Goal: Information Seeking & Learning: Learn about a topic

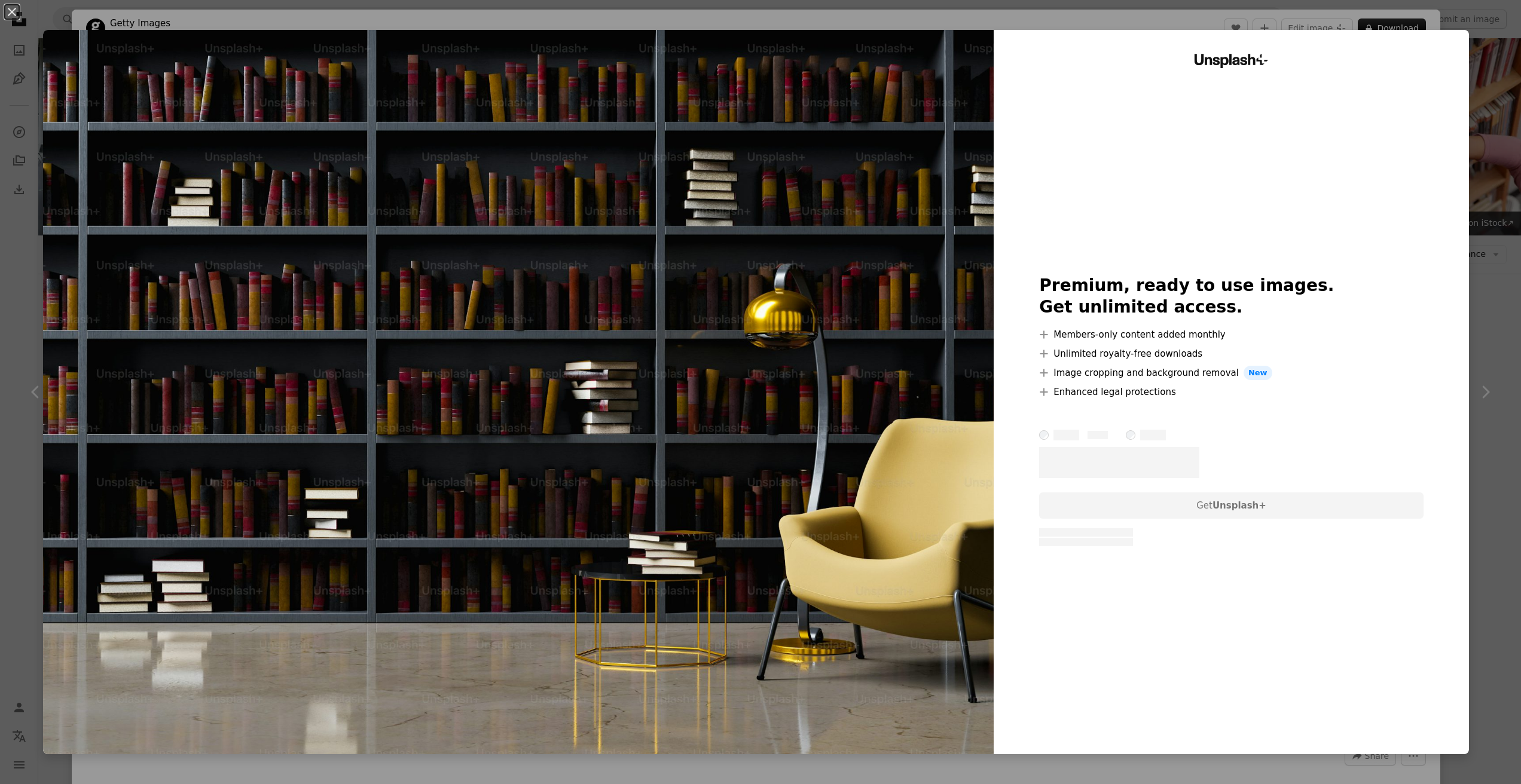
scroll to position [290, 0]
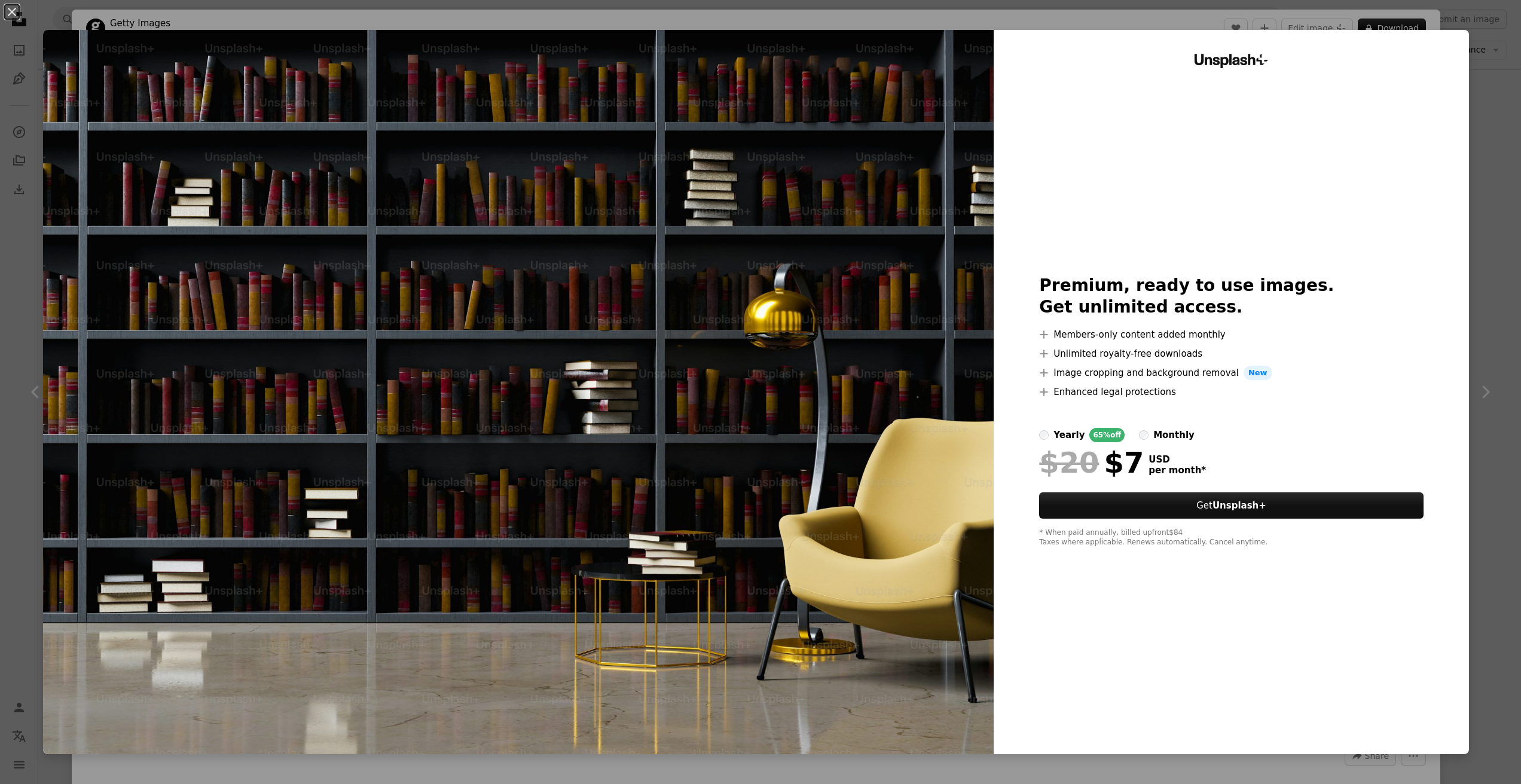
click at [1202, 24] on div "An X shape Unsplash+ Premium, ready to use images. Get unlimited access. A plus…" at bounding box center [760, 392] width 1521 height 784
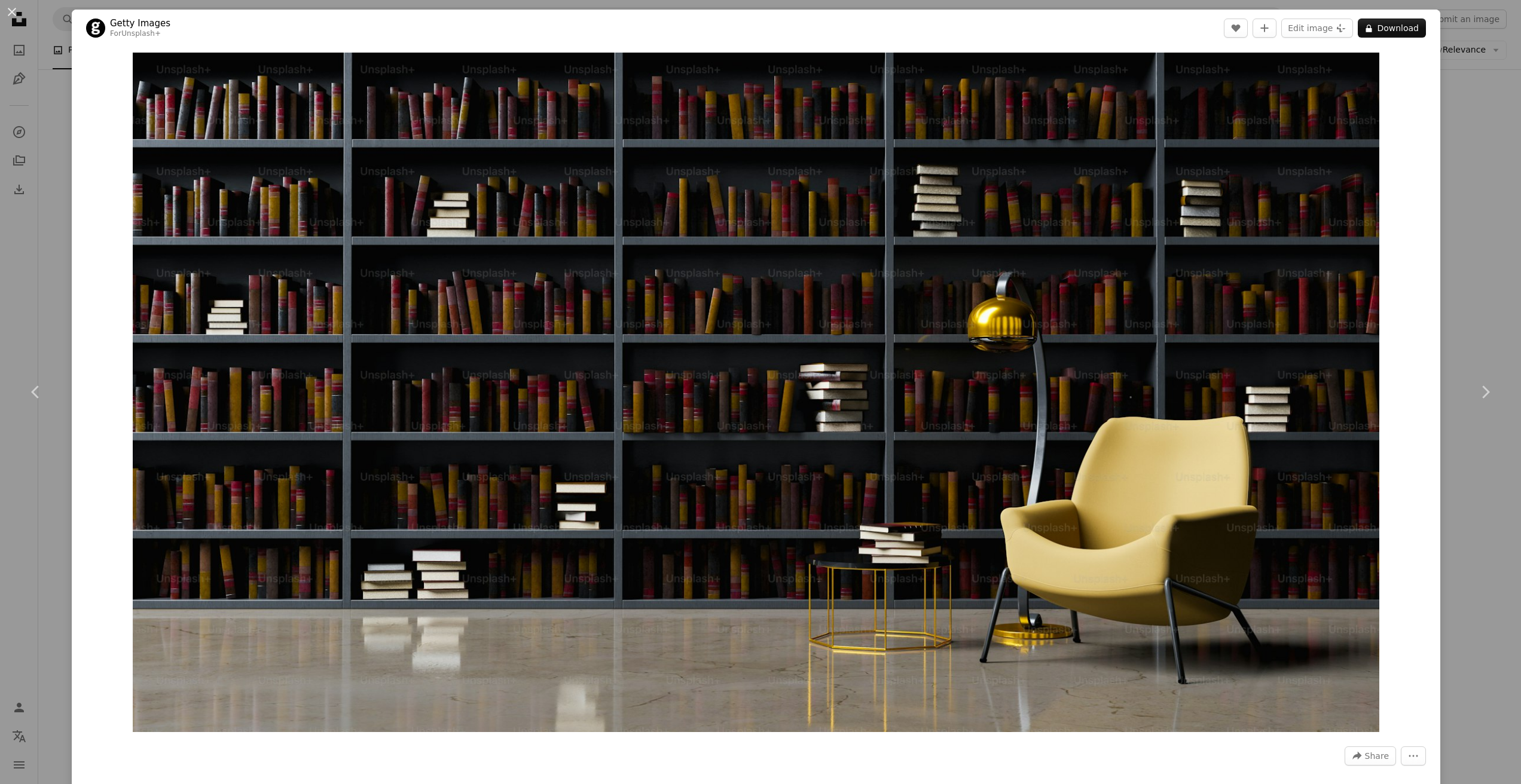
click at [1457, 96] on div "An X shape Chevron left Chevron right Getty Images For Unsplash+ A heart A plus…" at bounding box center [760, 392] width 1521 height 784
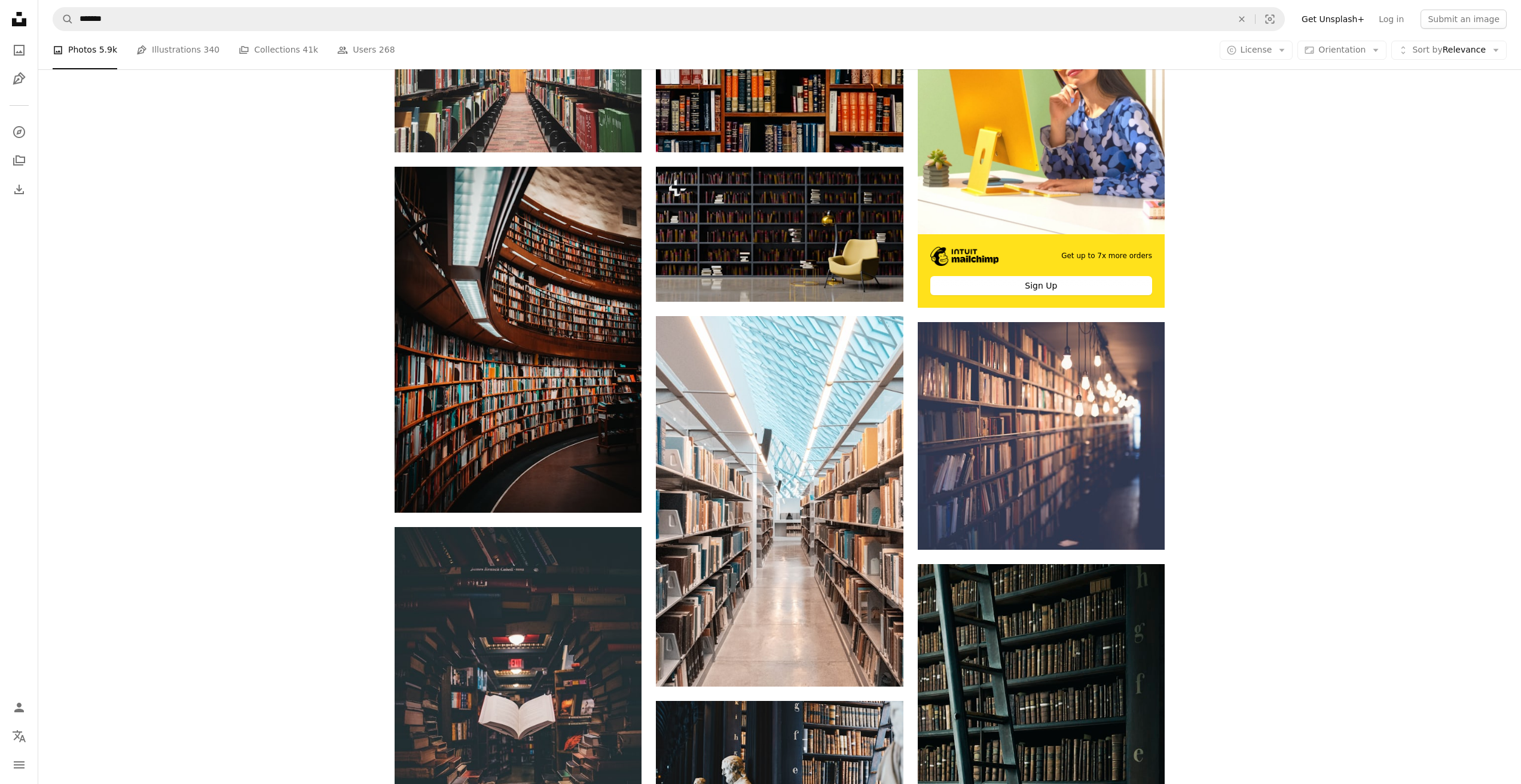
scroll to position [385, 0]
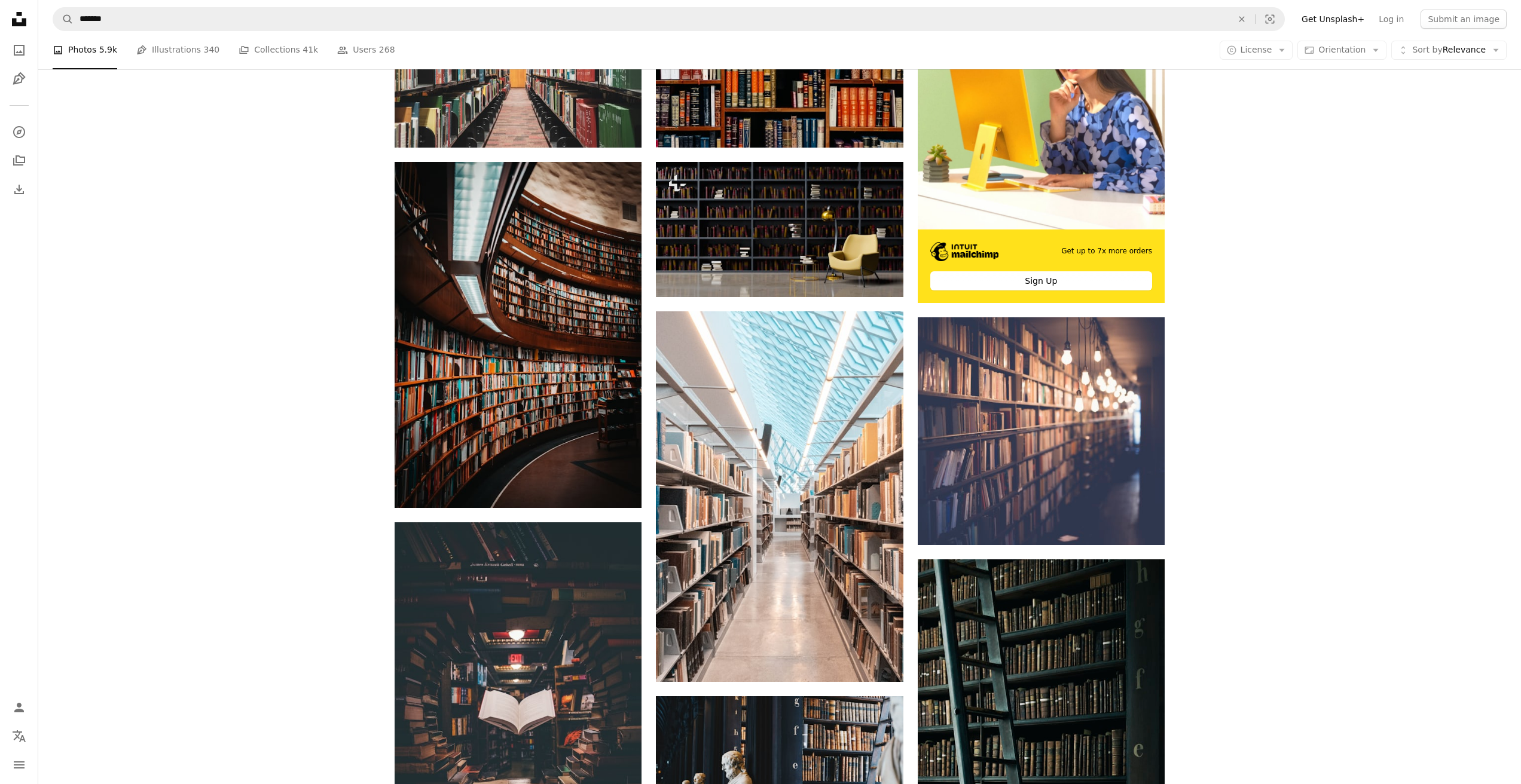
drag, startPoint x: 1311, startPoint y: 450, endPoint x: 1293, endPoint y: 448, distance: 18.1
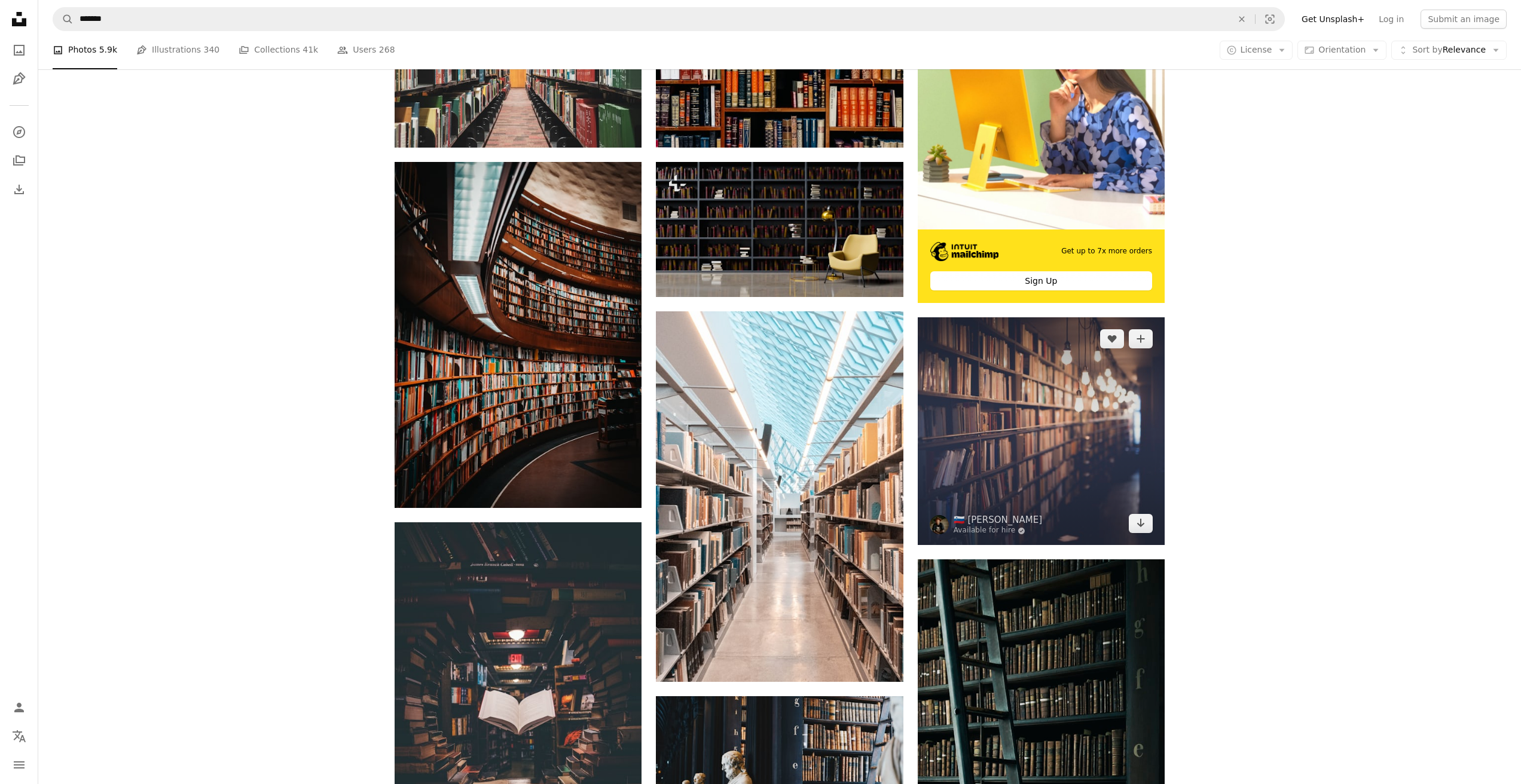
click at [1030, 444] on img at bounding box center [1041, 432] width 247 height 228
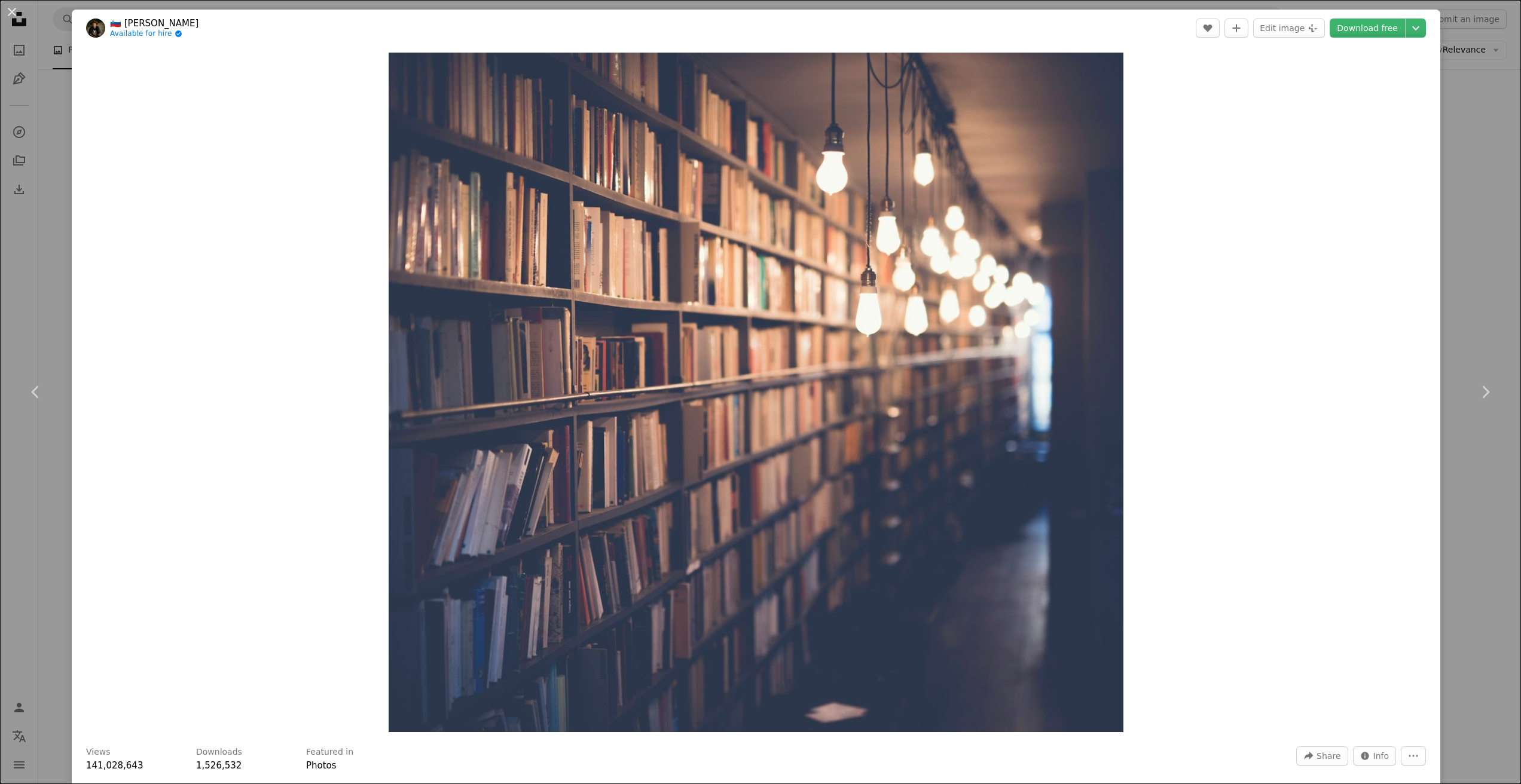
click at [1469, 135] on div "An X shape Chevron left Chevron right 🇸🇮 [PERSON_NAME] Available for hire A che…" at bounding box center [760, 392] width 1521 height 784
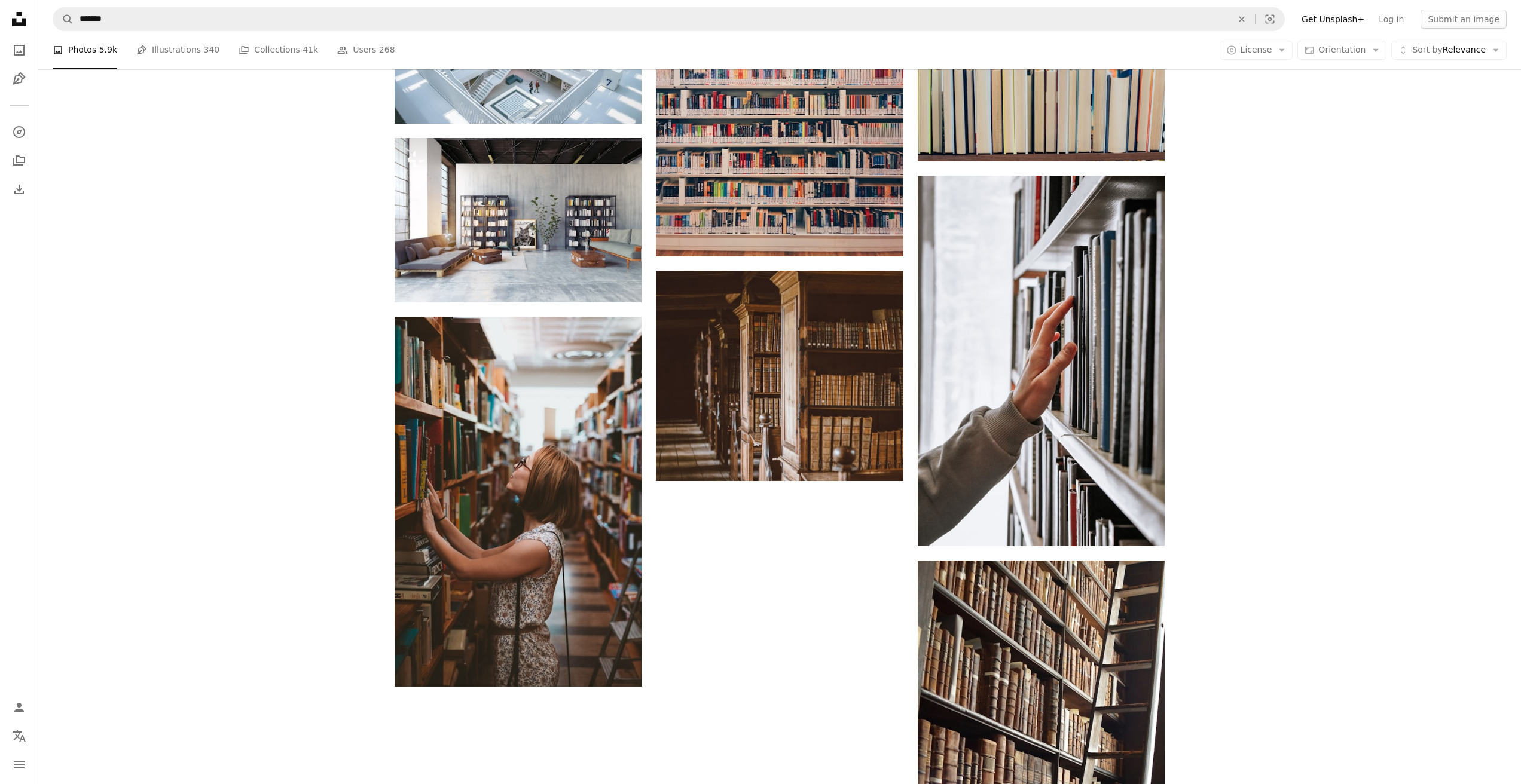
scroll to position [1743, 0]
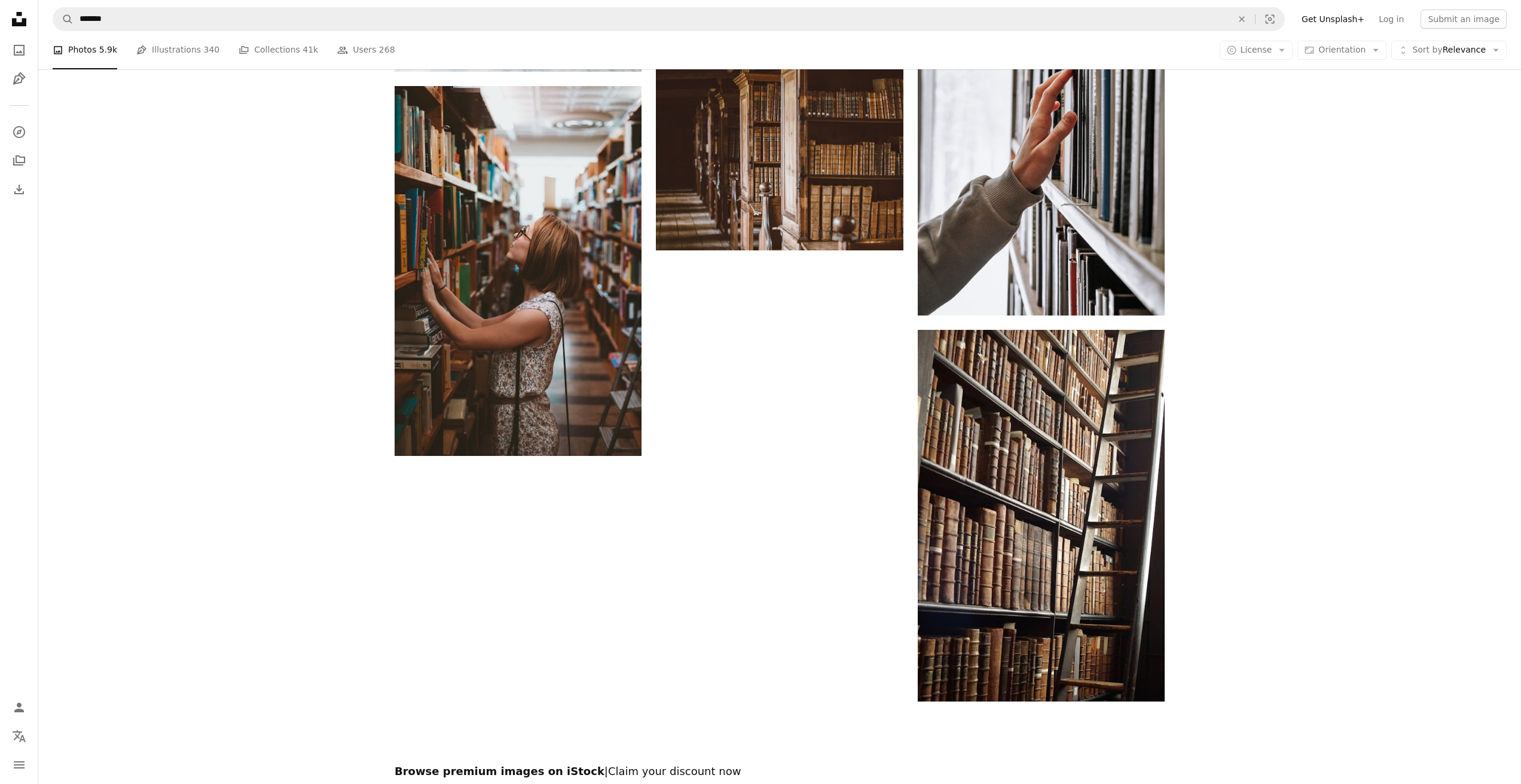
click at [86, 48] on li "A photo Photos 5.9k" at bounding box center [85, 50] width 64 height 38
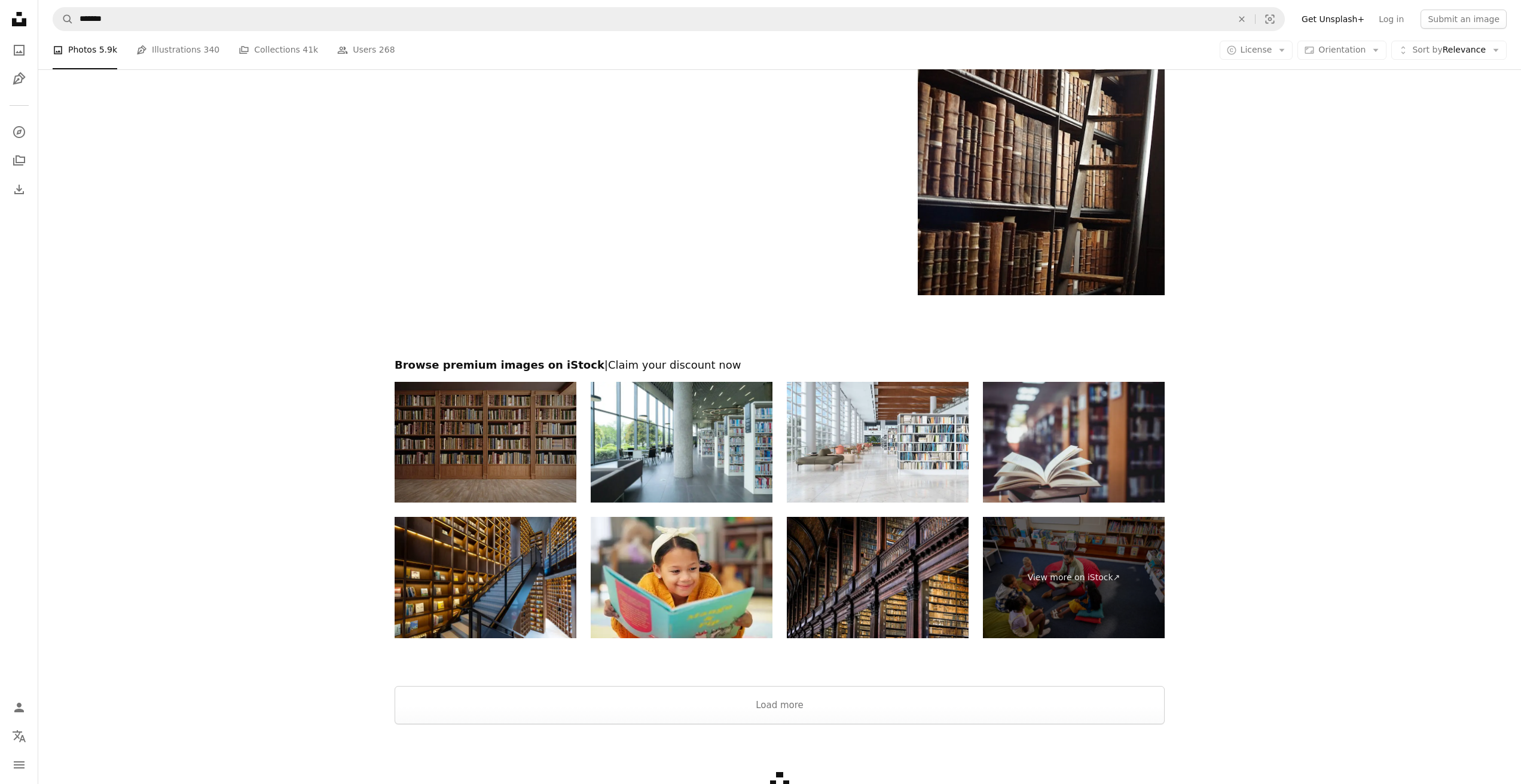
scroll to position [2227, 0]
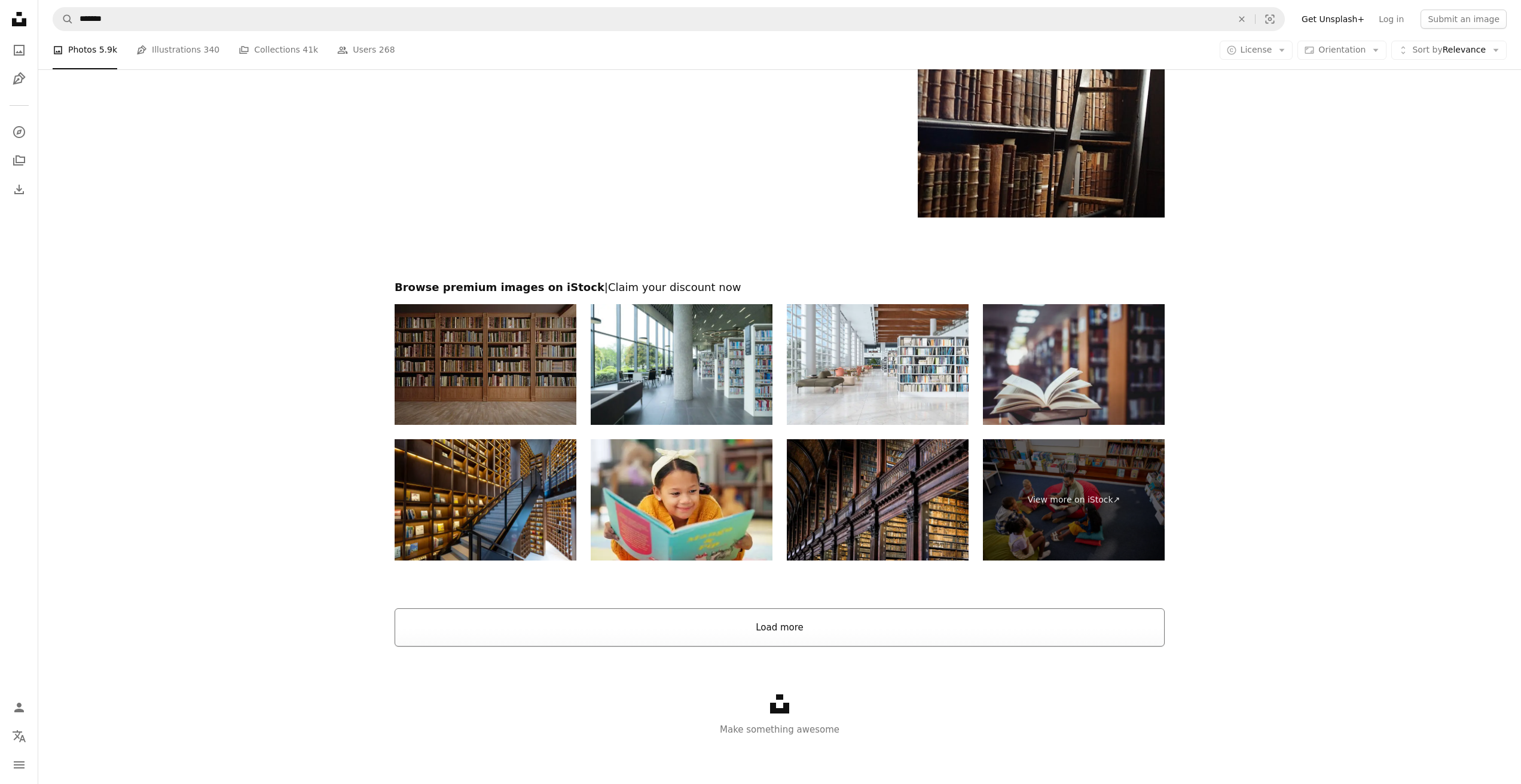
click at [811, 630] on button "Load more" at bounding box center [779, 628] width 770 height 38
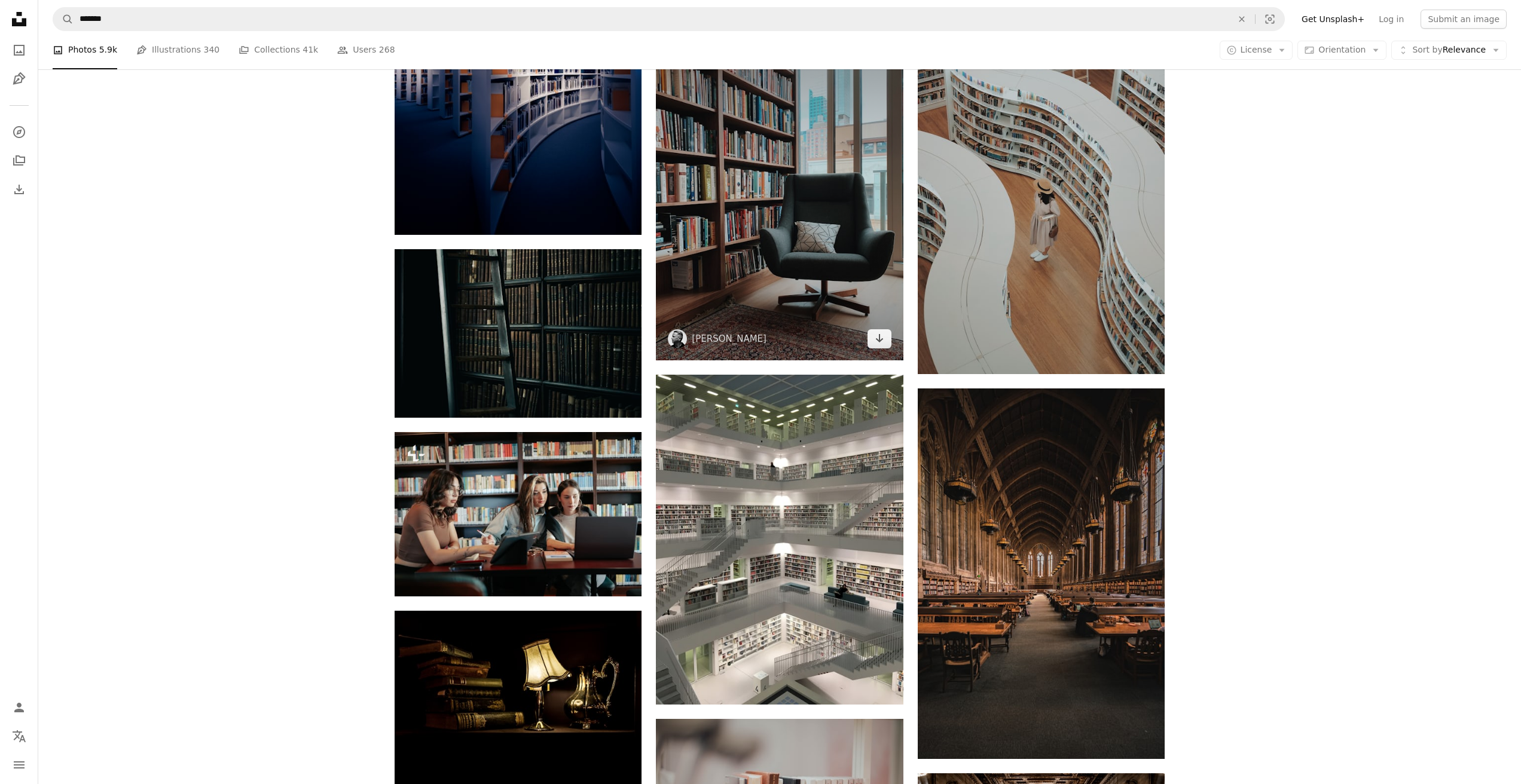
scroll to position [4232, 0]
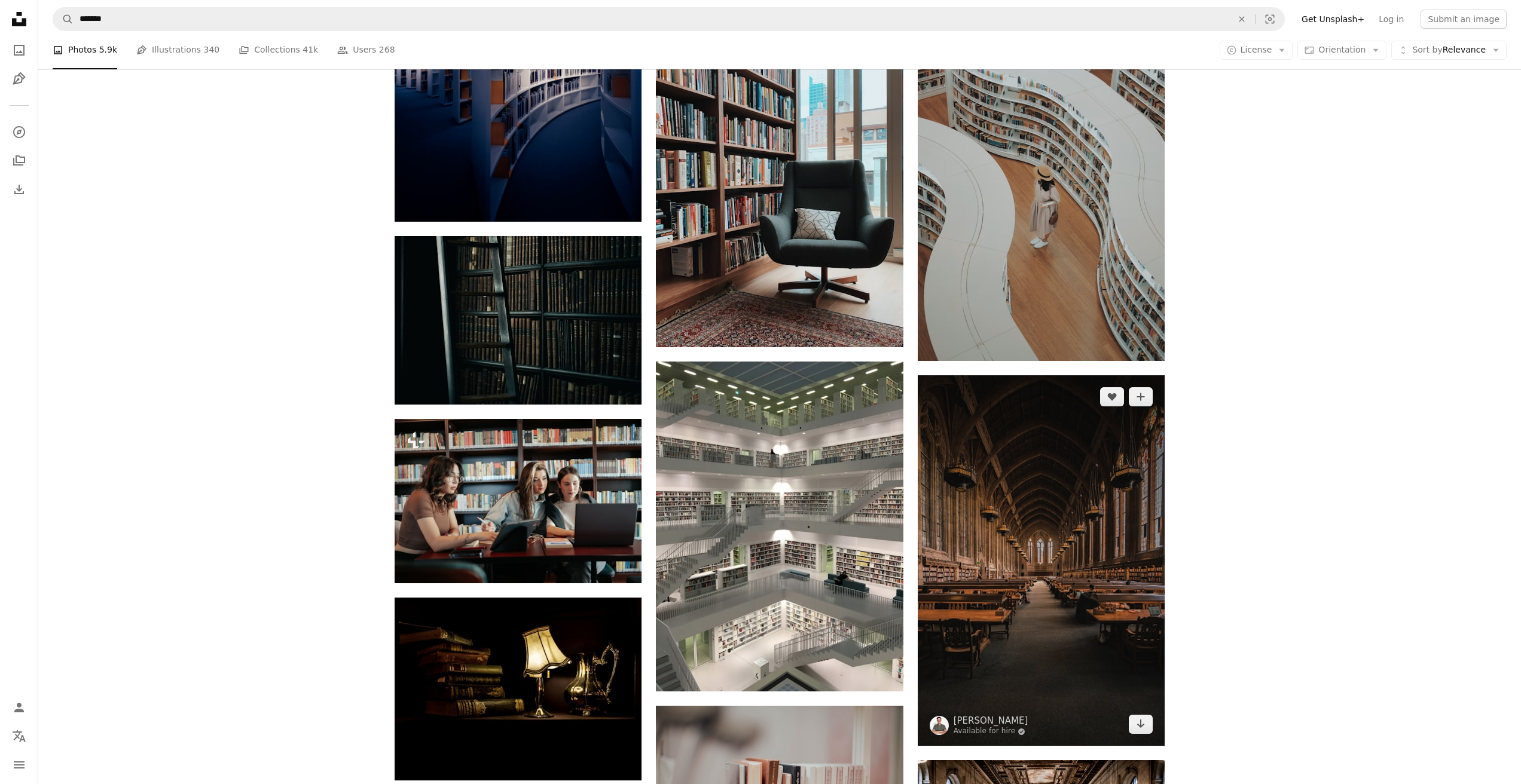
click at [1046, 547] on img at bounding box center [1041, 560] width 247 height 370
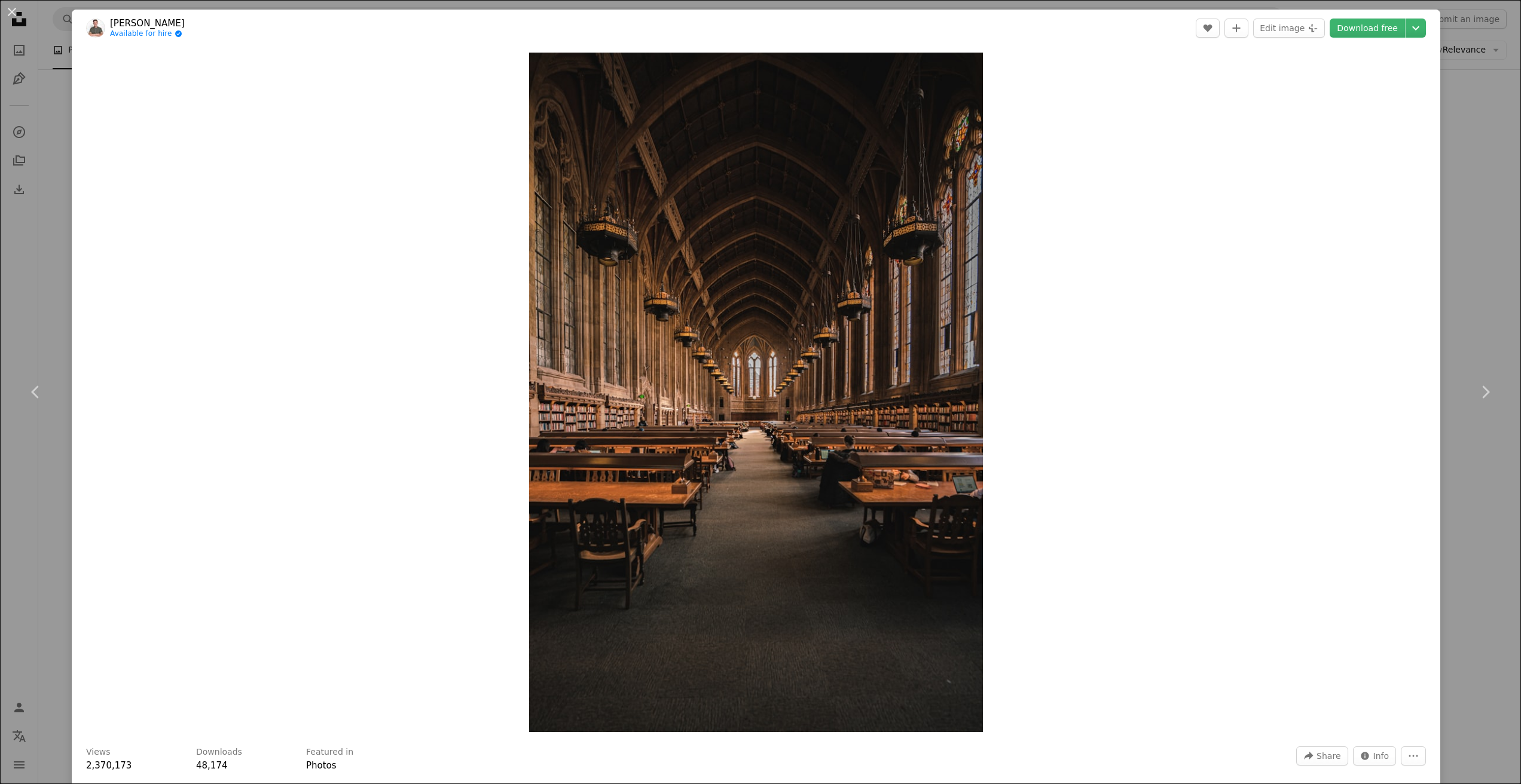
click at [1476, 290] on div "An X shape Chevron left Chevron right [PERSON_NAME] Available for hire A checkm…" at bounding box center [760, 392] width 1521 height 784
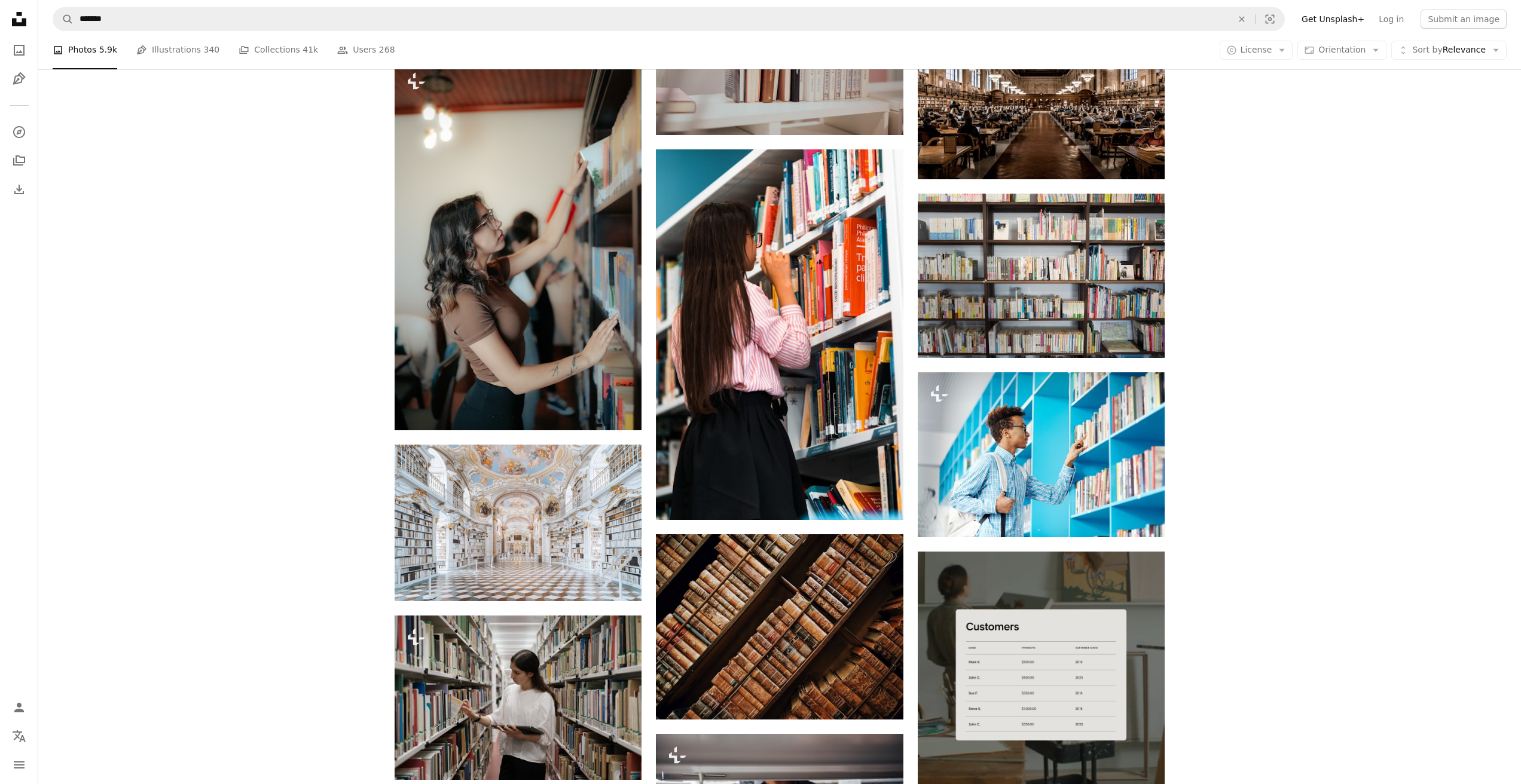
scroll to position [4968, 0]
